Goal: Information Seeking & Learning: Learn about a topic

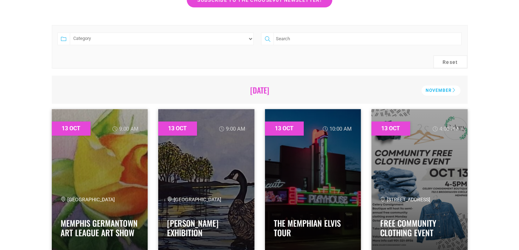
scroll to position [247, 0]
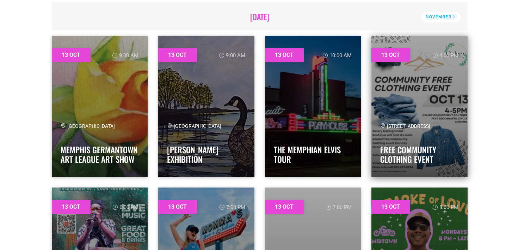
click at [411, 84] on link at bounding box center [420, 106] width 96 height 141
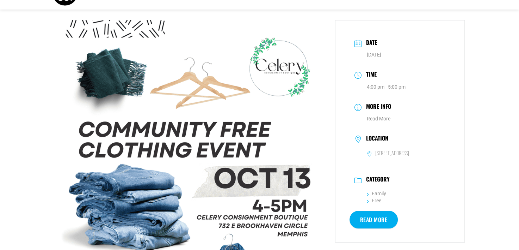
scroll to position [35, 0]
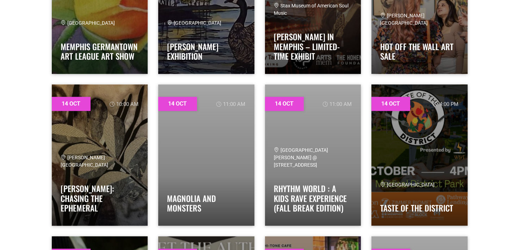
scroll to position [670, 0]
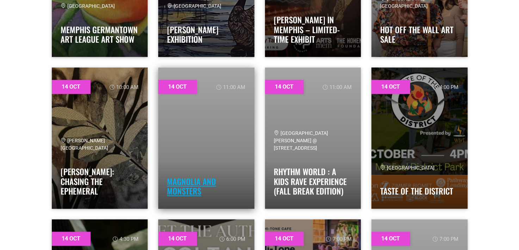
click at [192, 181] on link "Magnolia and Monsters" at bounding box center [191, 186] width 49 height 22
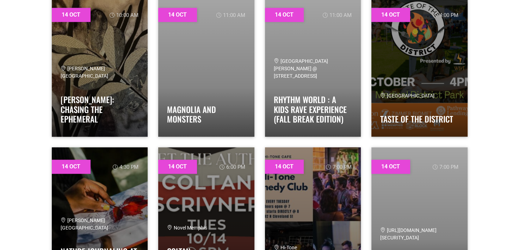
scroll to position [705, 0]
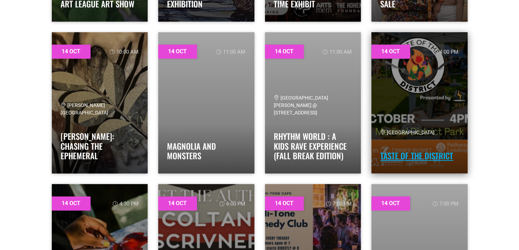
click at [411, 150] on link "Taste of the District" at bounding box center [417, 156] width 73 height 12
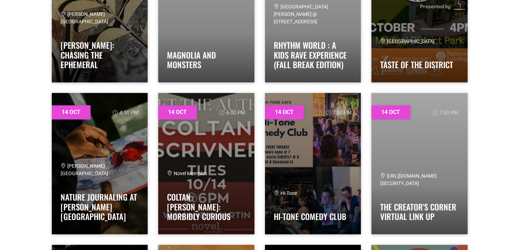
scroll to position [846, 0]
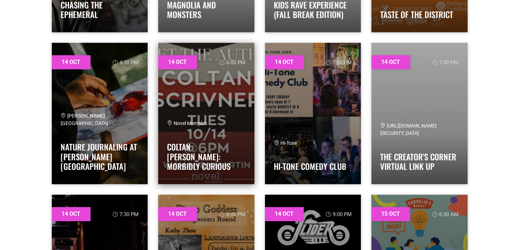
click at [206, 110] on link at bounding box center [206, 113] width 96 height 141
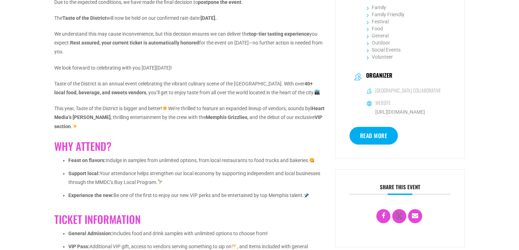
scroll to position [212, 0]
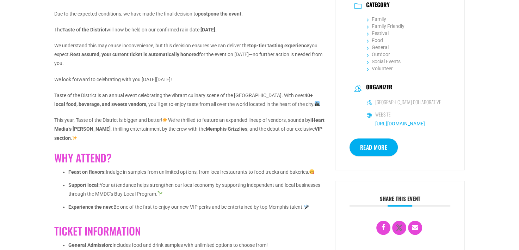
click at [407, 126] on link "https://www.mdcollaborative.org/" at bounding box center [401, 124] width 50 height 6
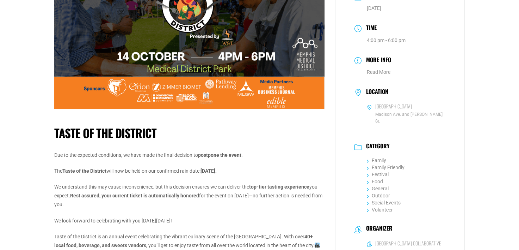
scroll to position [0, 0]
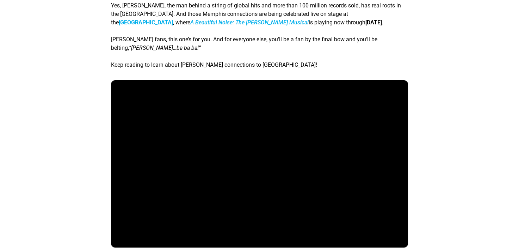
scroll to position [176, 0]
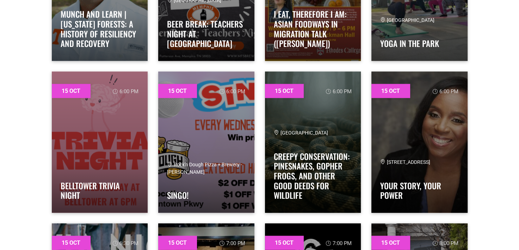
scroll to position [1587, 0]
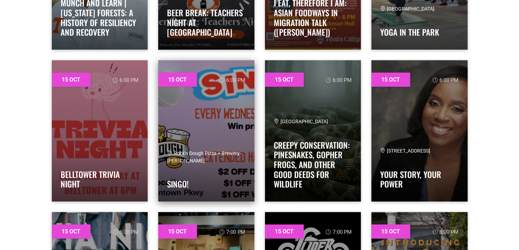
click at [210, 116] on link at bounding box center [206, 130] width 96 height 141
